Goal: Use online tool/utility: Utilize a website feature to perform a specific function

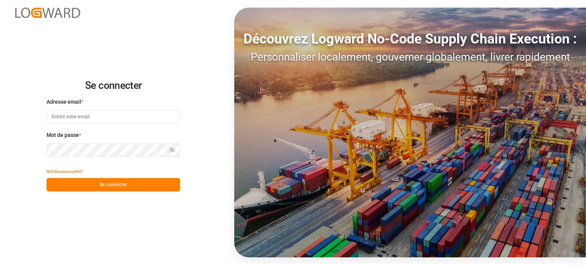
type input "[EMAIL_ADDRESS][DOMAIN_NAME]"
click at [122, 187] on font "Se connecter" at bounding box center [113, 184] width 27 height 5
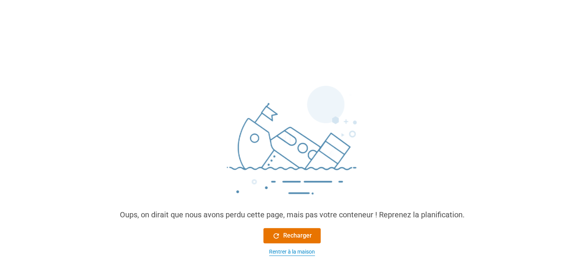
click at [282, 251] on font "Rentrer à la maison" at bounding box center [292, 252] width 46 height 6
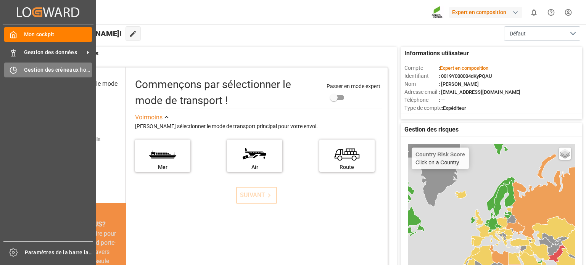
click at [20, 68] on div "Gestion des créneaux horaires Gestion des créneaux horaires" at bounding box center [48, 70] width 88 height 15
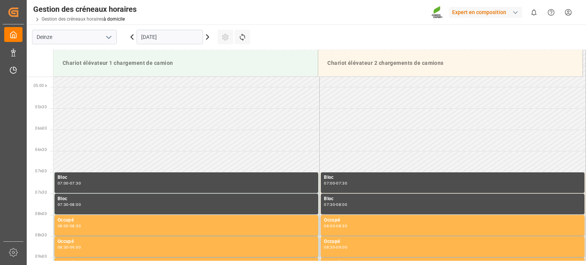
scroll to position [261, 0]
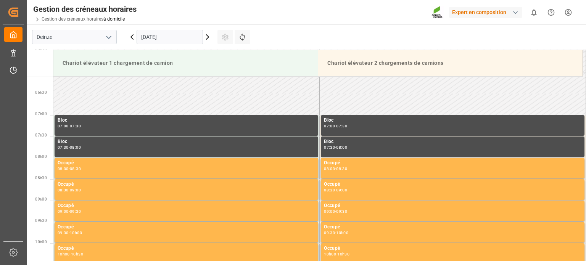
click at [209, 35] on icon at bounding box center [207, 36] width 9 height 9
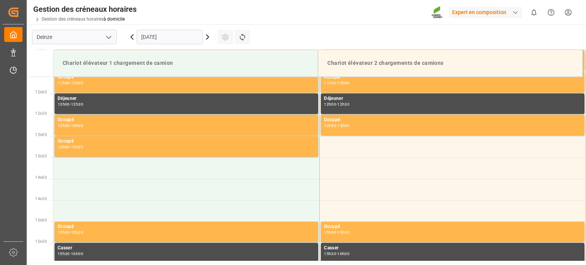
scroll to position [375, 0]
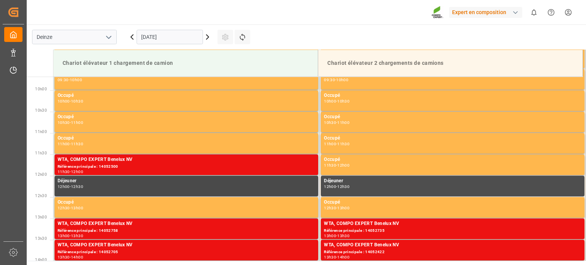
scroll to position [413, 0]
